Goal: Information Seeking & Learning: Learn about a topic

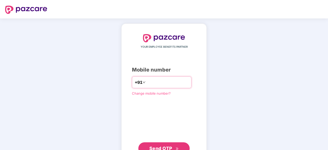
click at [152, 80] on input "number" at bounding box center [167, 82] width 42 height 8
click at [148, 82] on input "number" at bounding box center [167, 82] width 42 height 8
click at [148, 82] on input "*" at bounding box center [167, 82] width 42 height 8
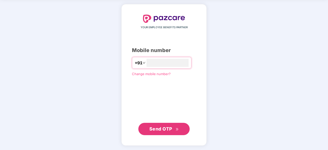
type input "**********"
click at [160, 130] on span "Send OTP" at bounding box center [160, 128] width 23 height 5
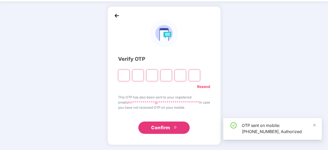
scroll to position [17, 0]
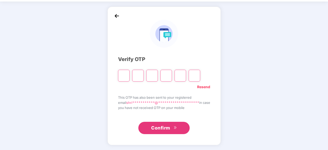
type input "*"
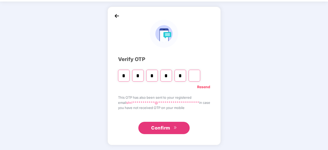
type input "*"
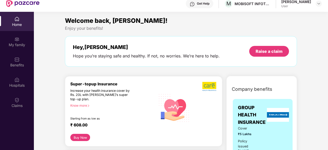
scroll to position [0, 0]
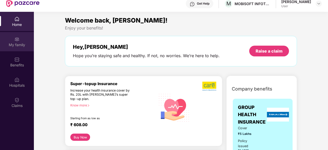
click at [15, 45] on div "My family" at bounding box center [17, 44] width 34 height 5
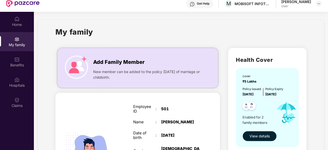
click at [258, 138] on span "View details" at bounding box center [259, 136] width 20 height 6
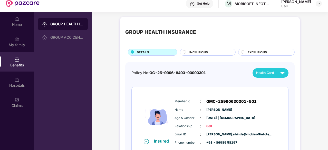
click at [213, 52] on div "INCLUSIONS" at bounding box center [210, 52] width 46 height 5
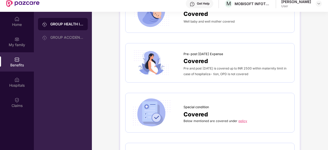
scroll to position [670, 0]
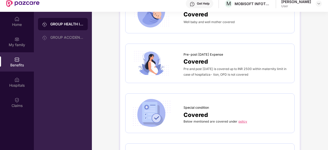
click at [196, 61] on span "Covered" at bounding box center [195, 61] width 24 height 9
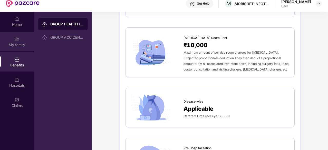
scroll to position [147, 0]
